Goal: Task Accomplishment & Management: Use online tool/utility

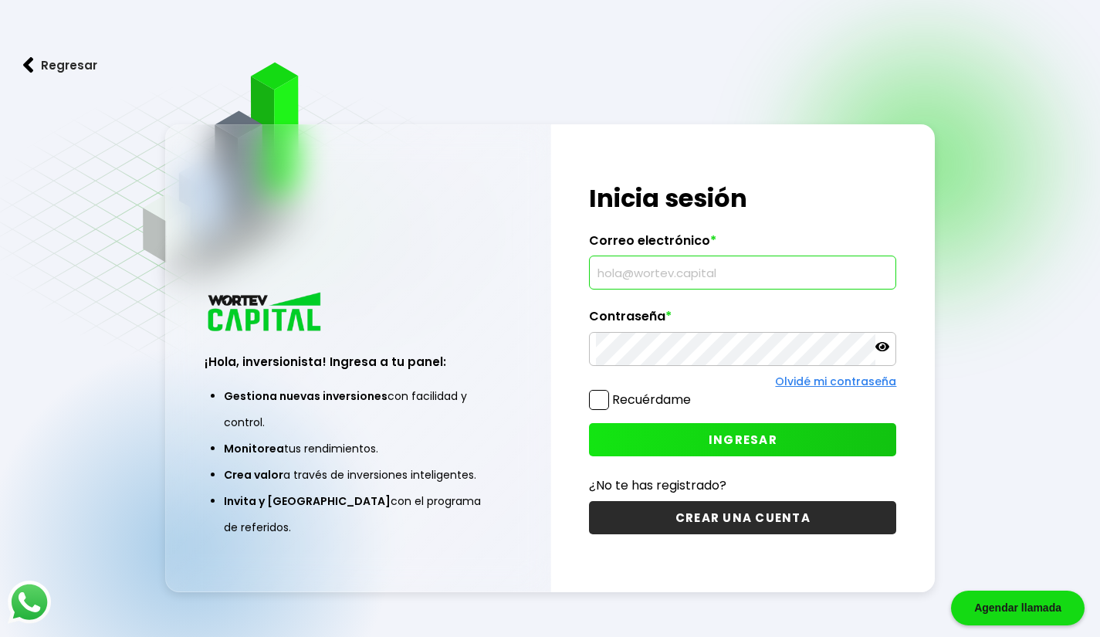
click at [663, 282] on input "text" at bounding box center [742, 272] width 293 height 32
type input "ulr.cuin@gmail.com"
click at [710, 448] on button "INGRESAR" at bounding box center [742, 439] width 307 height 33
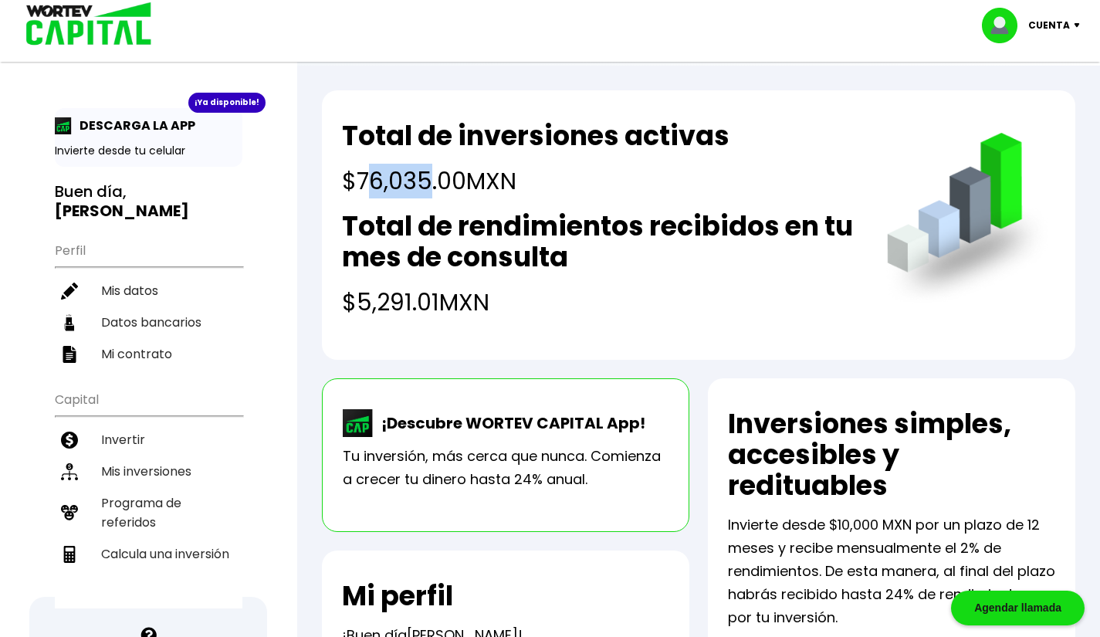
drag, startPoint x: 363, startPoint y: 177, endPoint x: 427, endPoint y: 172, distance: 64.2
click at [427, 172] on h4 "$76,035.00 MXN" at bounding box center [535, 181] width 387 height 35
click at [410, 269] on h2 "Total de rendimientos recibidos en tu mes de consulta" at bounding box center [599, 242] width 514 height 62
click at [141, 538] on li "Calcula una inversión" at bounding box center [149, 554] width 188 height 32
select select "1"
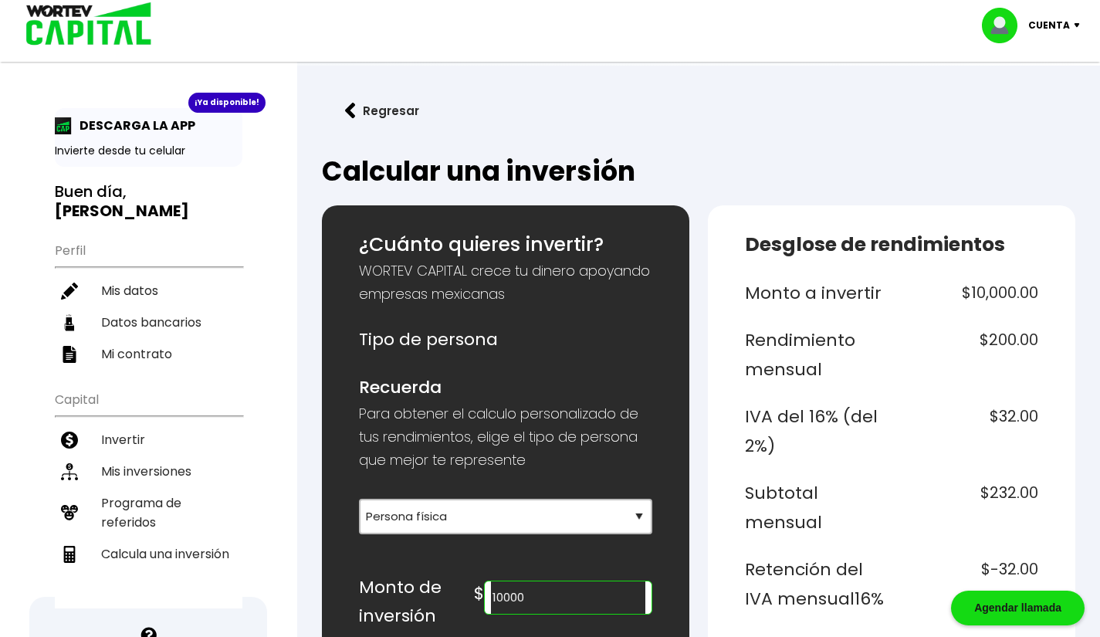
click at [578, 600] on input "10000" at bounding box center [568, 597] width 154 height 32
type input "76035"
